Goal: Task Accomplishment & Management: Use online tool/utility

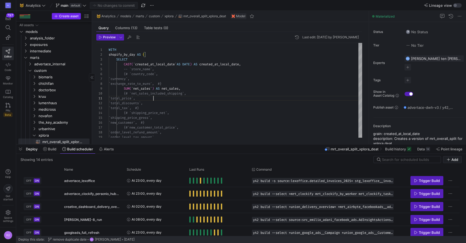
scroll to position [108, 0]
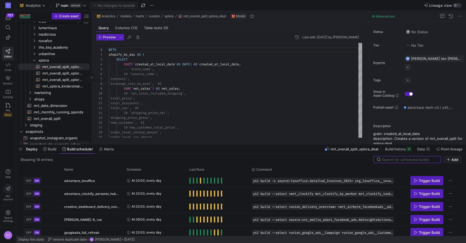
scroll to position [124, 0]
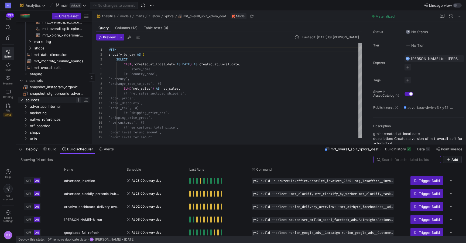
click at [78, 101] on span "Press SPACE to select this row." at bounding box center [78, 99] width 5 height 5
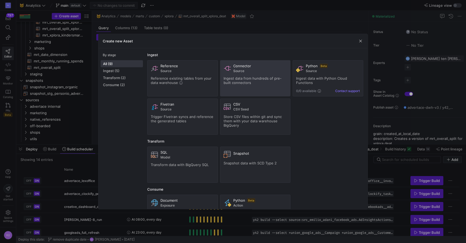
click at [249, 73] on div "Connector Source Ingest data from hundreds of pre-built connectors" at bounding box center [255, 78] width 64 height 29
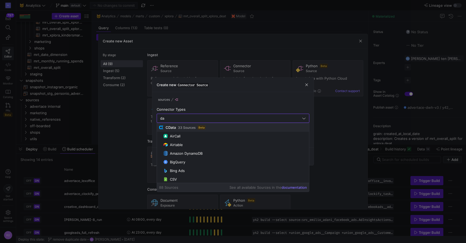
type input "d"
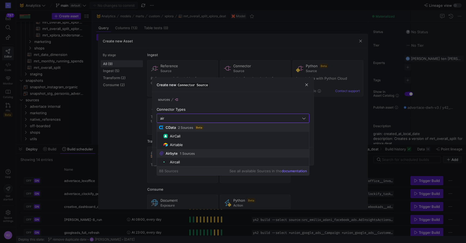
click at [171, 153] on span "Airbyte" at bounding box center [172, 153] width 12 height 4
click at [171, 128] on span "CData" at bounding box center [171, 127] width 10 height 4
click at [182, 117] on input "air" at bounding box center [230, 118] width 141 height 4
click at [186, 117] on input "air" at bounding box center [230, 118] width 141 height 4
click at [304, 116] on icon at bounding box center [304, 118] width 4 height 4
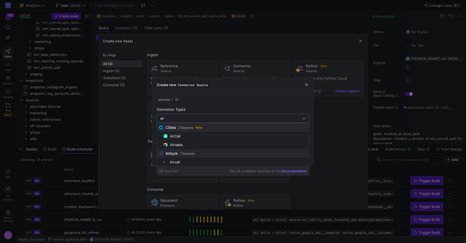
click at [303, 118] on icon at bounding box center [304, 118] width 4 height 4
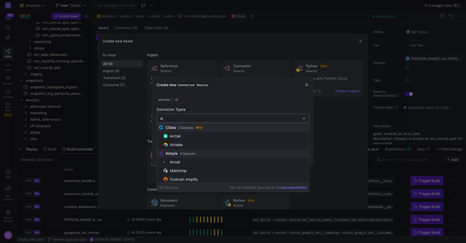
type input "a"
type input "d"
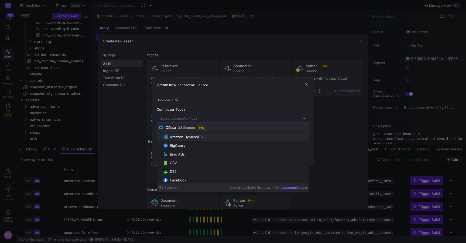
scroll to position [28, 0]
click at [307, 85] on span "button" at bounding box center [306, 84] width 5 height 5
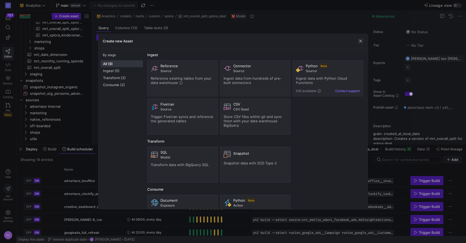
click at [359, 41] on span "button" at bounding box center [360, 40] width 5 height 5
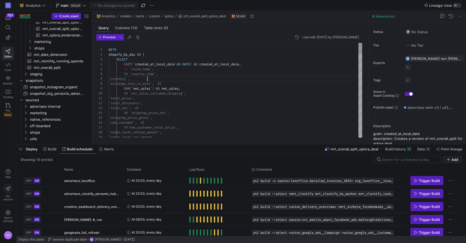
scroll to position [29, 39]
click at [44, 6] on icon at bounding box center [43, 6] width 3 height 2
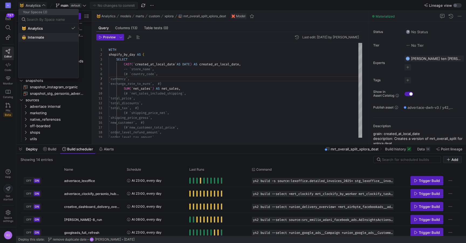
click at [37, 36] on span "Intermate" at bounding box center [36, 37] width 16 height 4
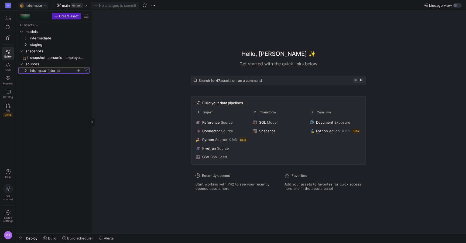
click at [24, 69] on icon "Press SPACE to select this row." at bounding box center [26, 70] width 4 height 3
click at [29, 75] on icon "Press SPACE to select this row." at bounding box center [29, 76] width 1 height 3
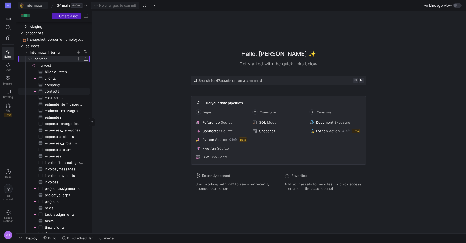
scroll to position [9, 0]
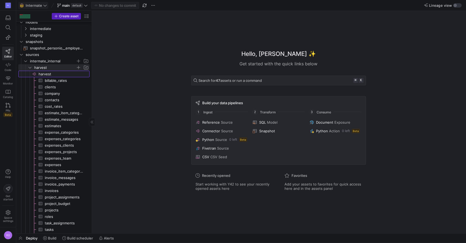
click at [43, 73] on span "harvest​​​​​​​​" at bounding box center [64, 74] width 50 height 6
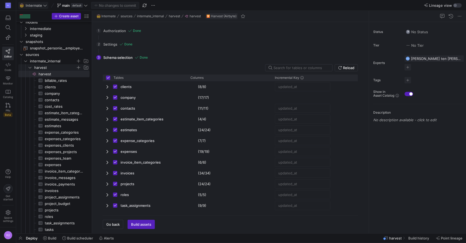
click at [28, 67] on icon "Press SPACE to select this row." at bounding box center [30, 67] width 4 height 3
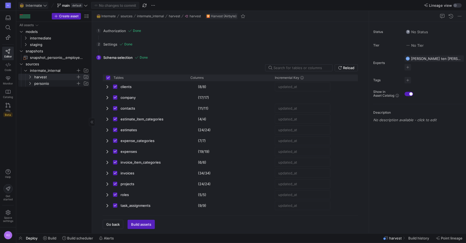
click at [30, 83] on icon "Press SPACE to select this row." at bounding box center [30, 83] width 4 height 3
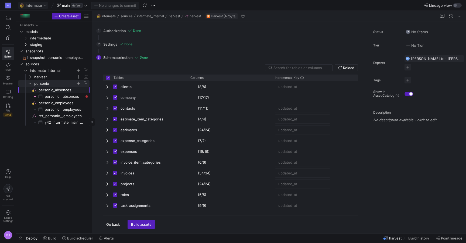
click at [50, 90] on span "personio_absences​​​​​​​​" at bounding box center [64, 90] width 50 height 6
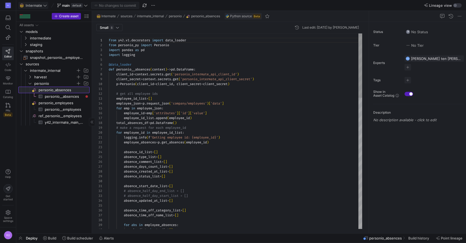
scroll to position [49, 0]
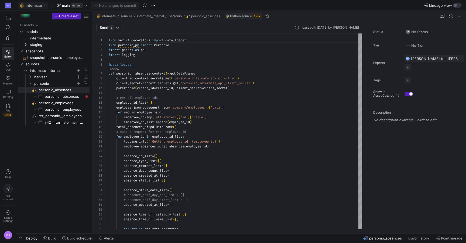
click at [43, 5] on icon at bounding box center [45, 6] width 4 height 4
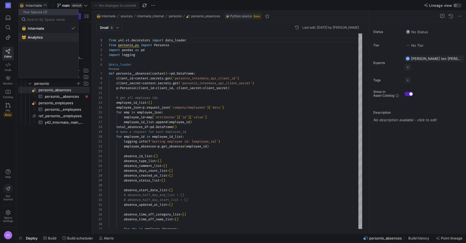
click at [38, 37] on span "Analytics" at bounding box center [35, 37] width 15 height 4
